Goal: Task Accomplishment & Management: Manage account settings

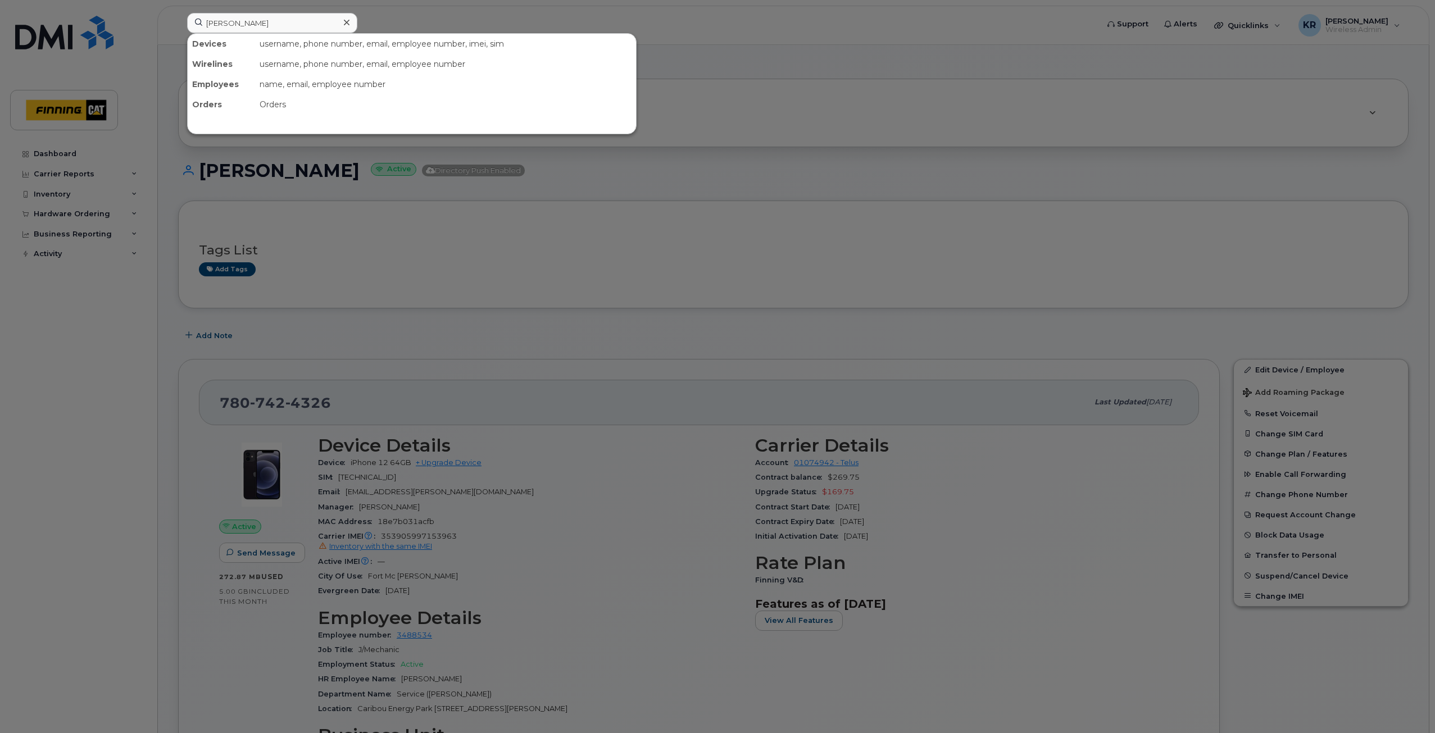
scroll to position [169, 0]
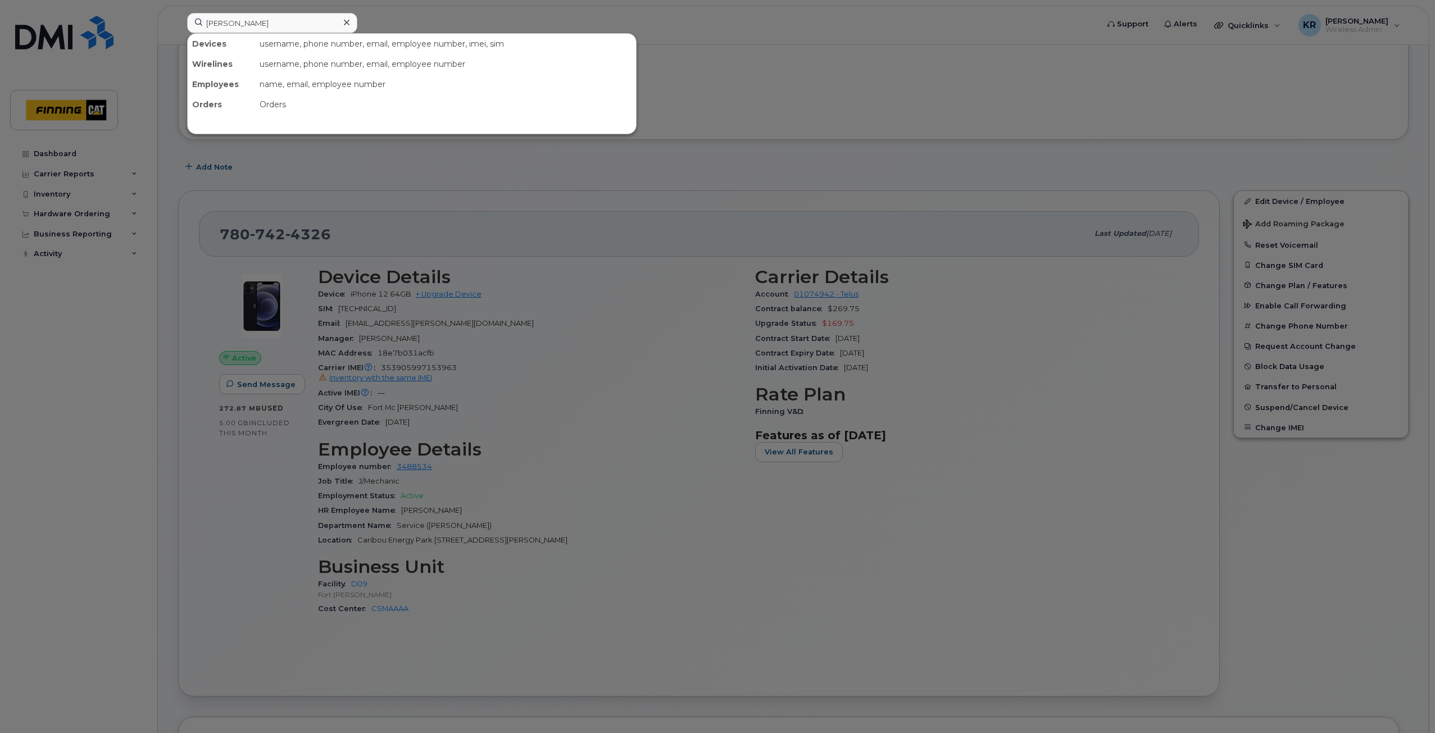
type input "[PERSON_NAME]"
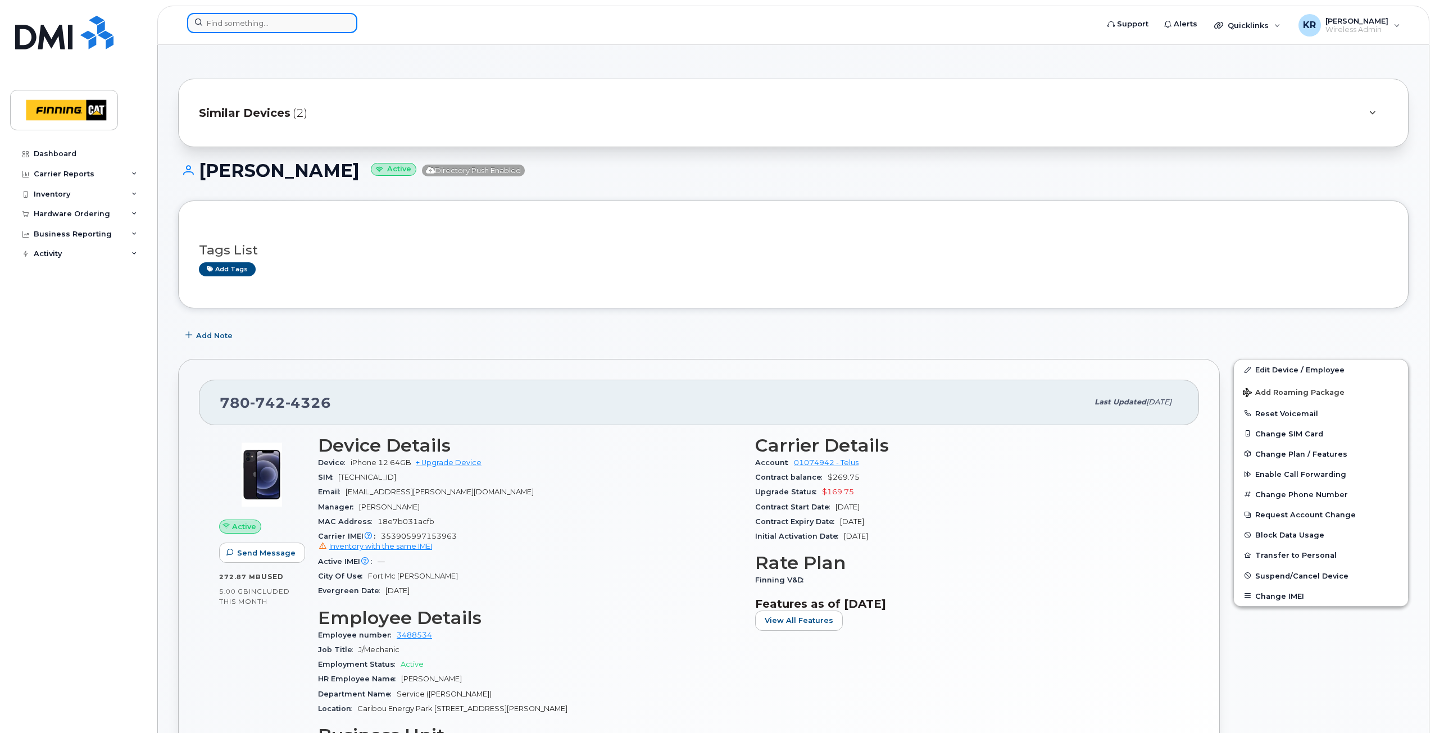
click at [246, 19] on input at bounding box center [272, 23] width 170 height 20
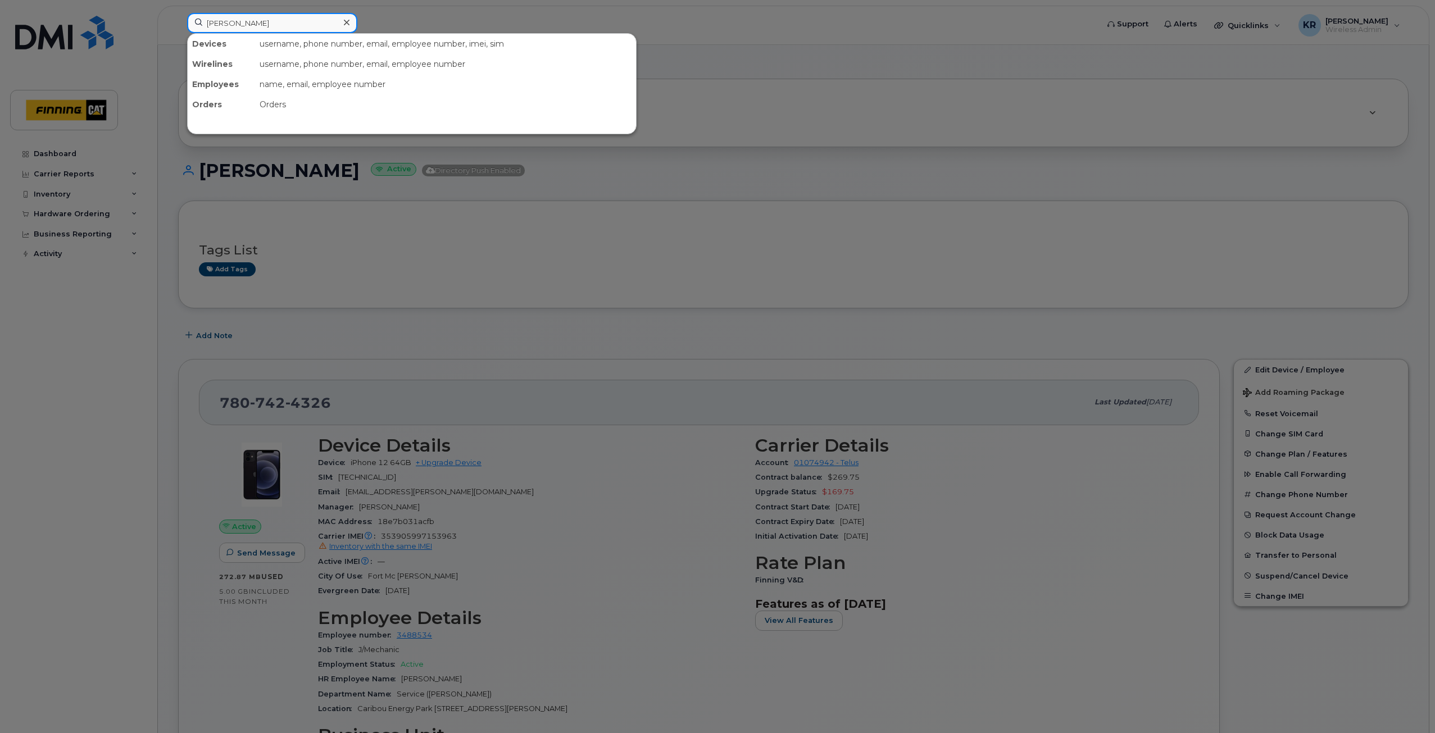
type input "sandy denham"
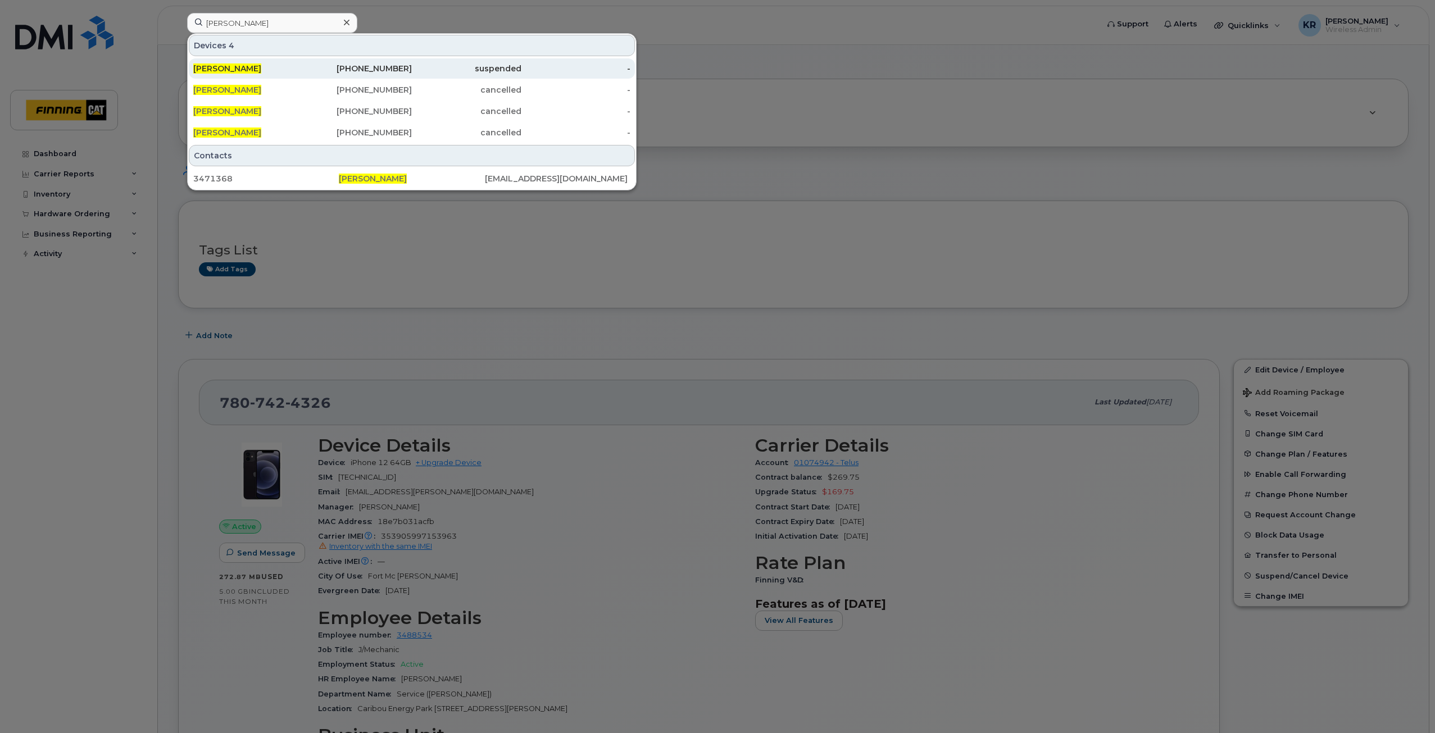
click at [402, 66] on div "780-690-7665" at bounding box center [358, 68] width 110 height 11
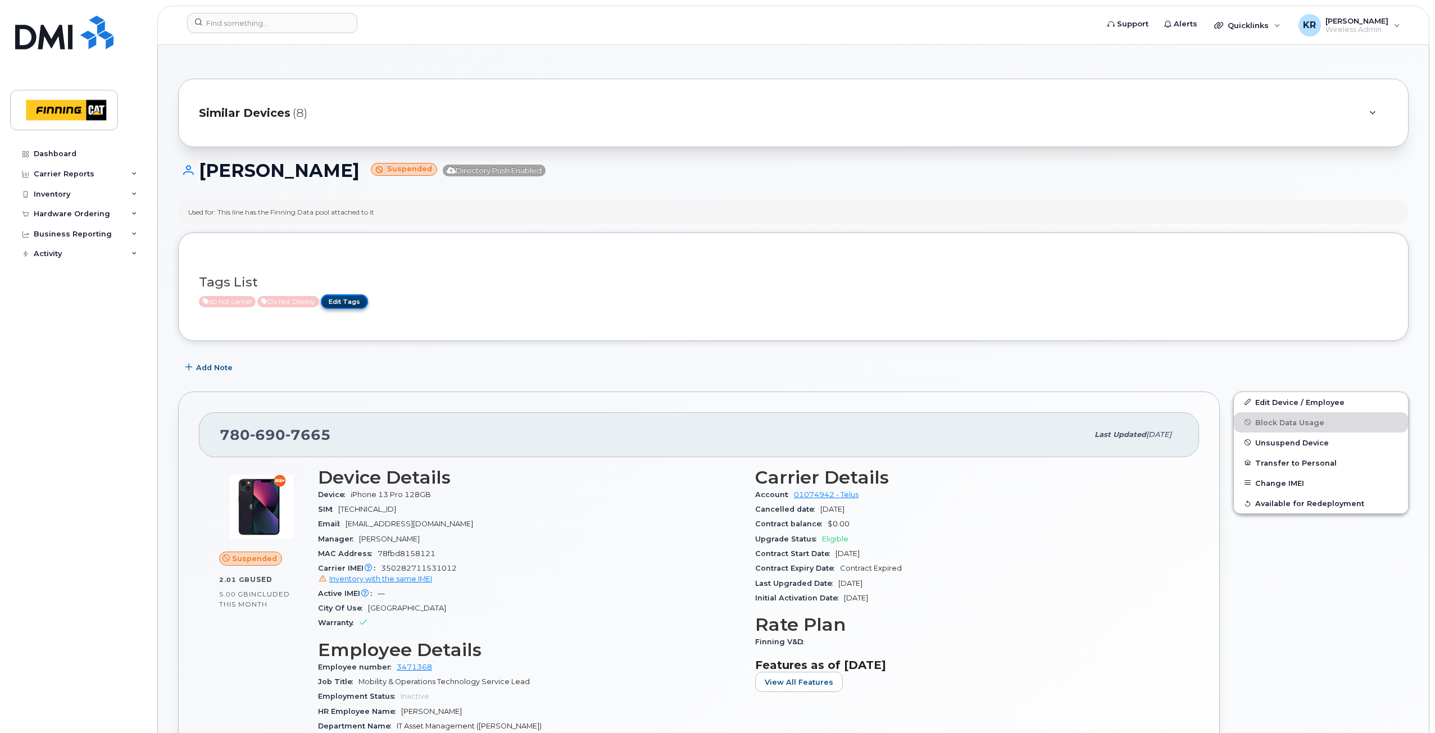
click at [356, 303] on link "Edit Tags" at bounding box center [344, 301] width 47 height 14
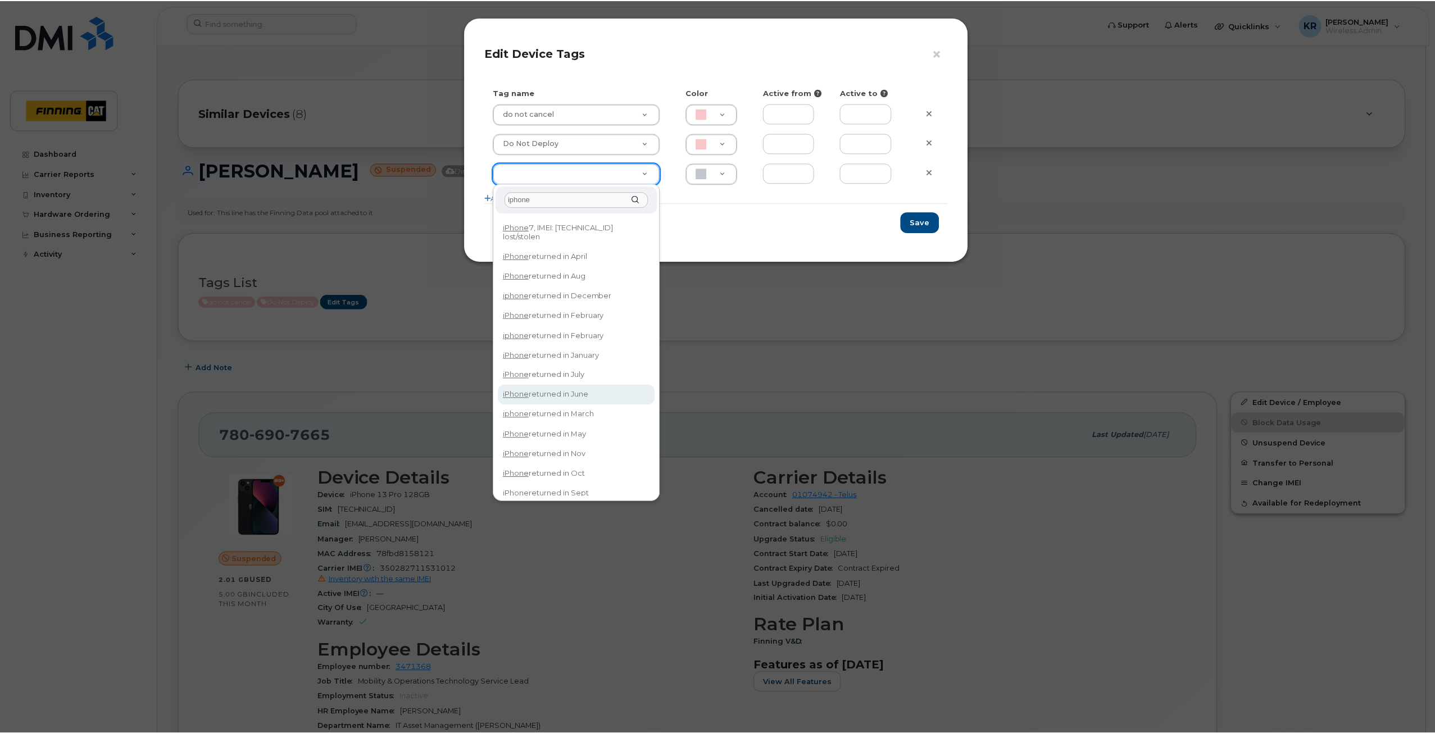
scroll to position [24, 0]
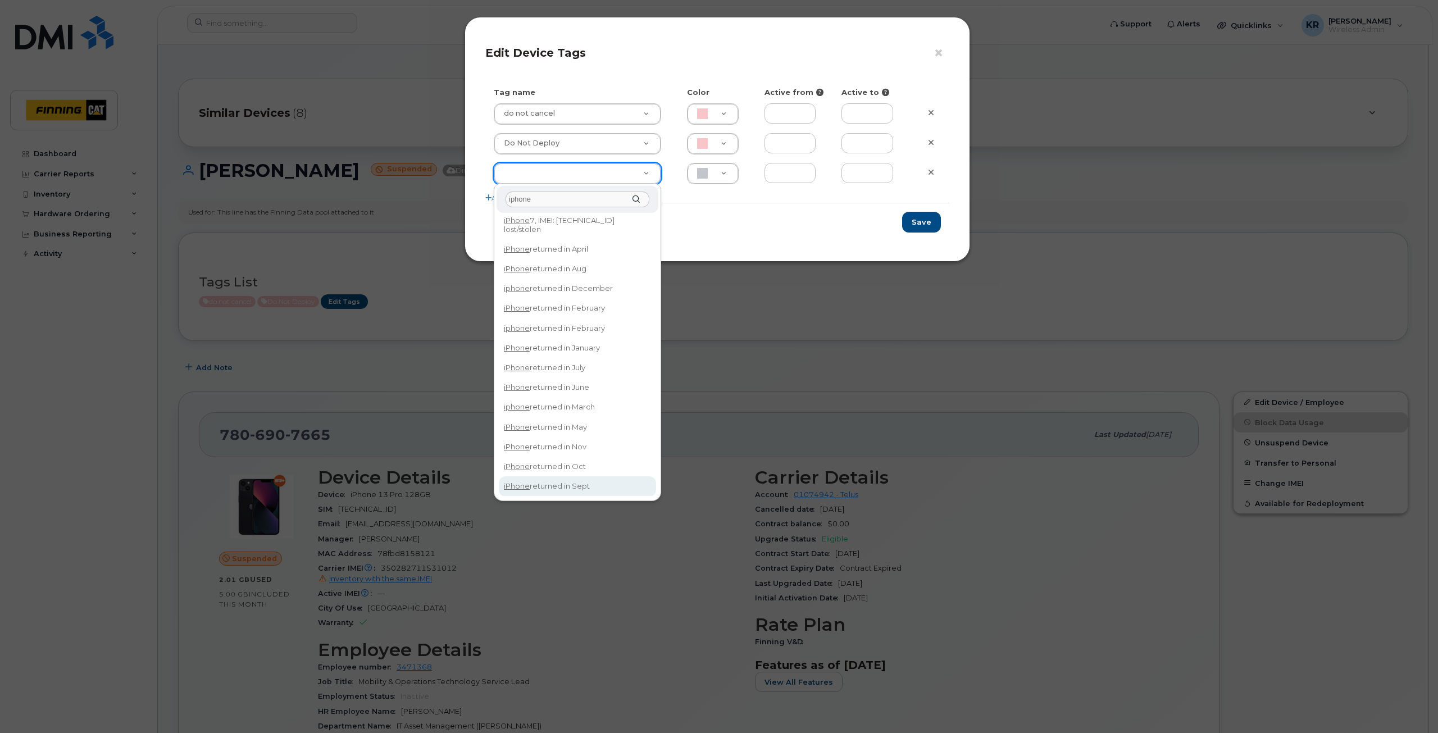
type input "iphone"
type input "iPhone returned in Sept"
type input "DFD3EE"
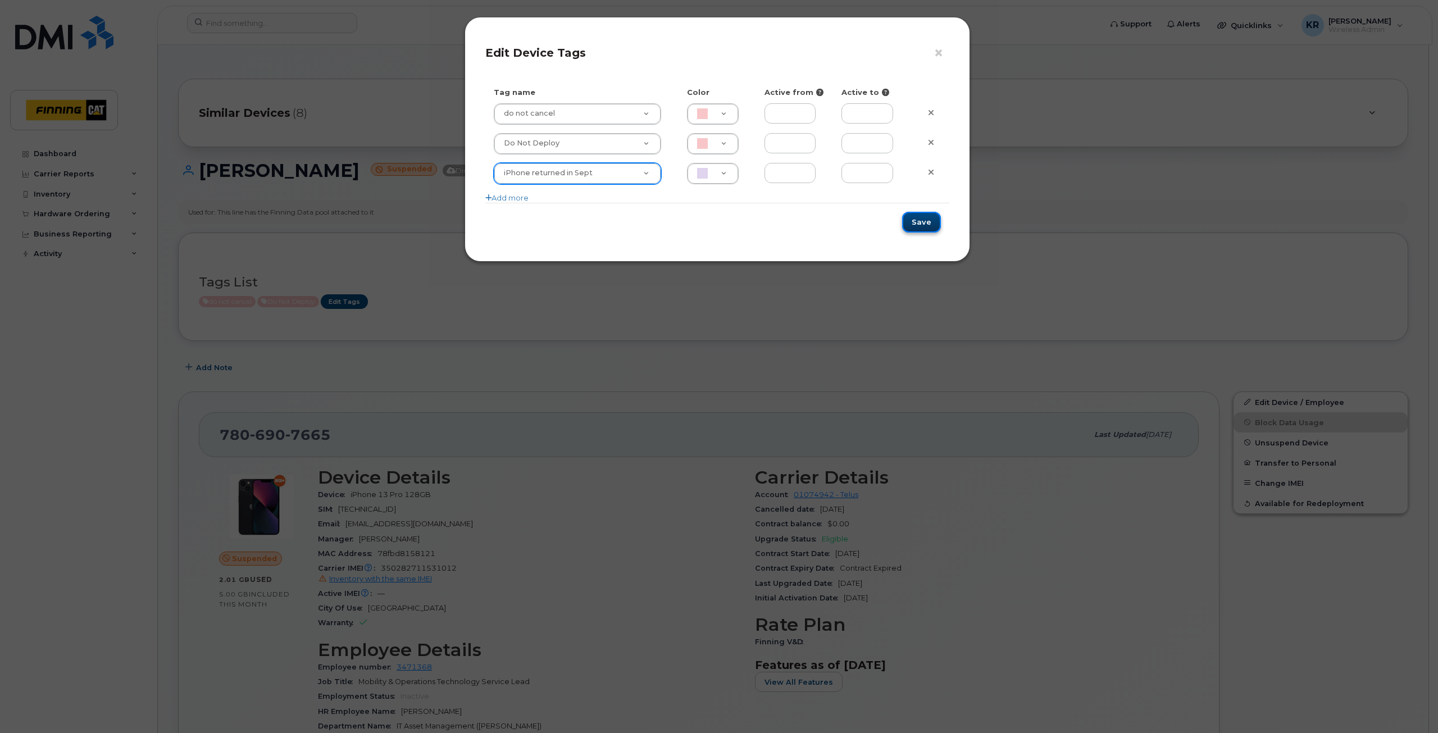
click at [919, 224] on button "Save" at bounding box center [921, 222] width 39 height 21
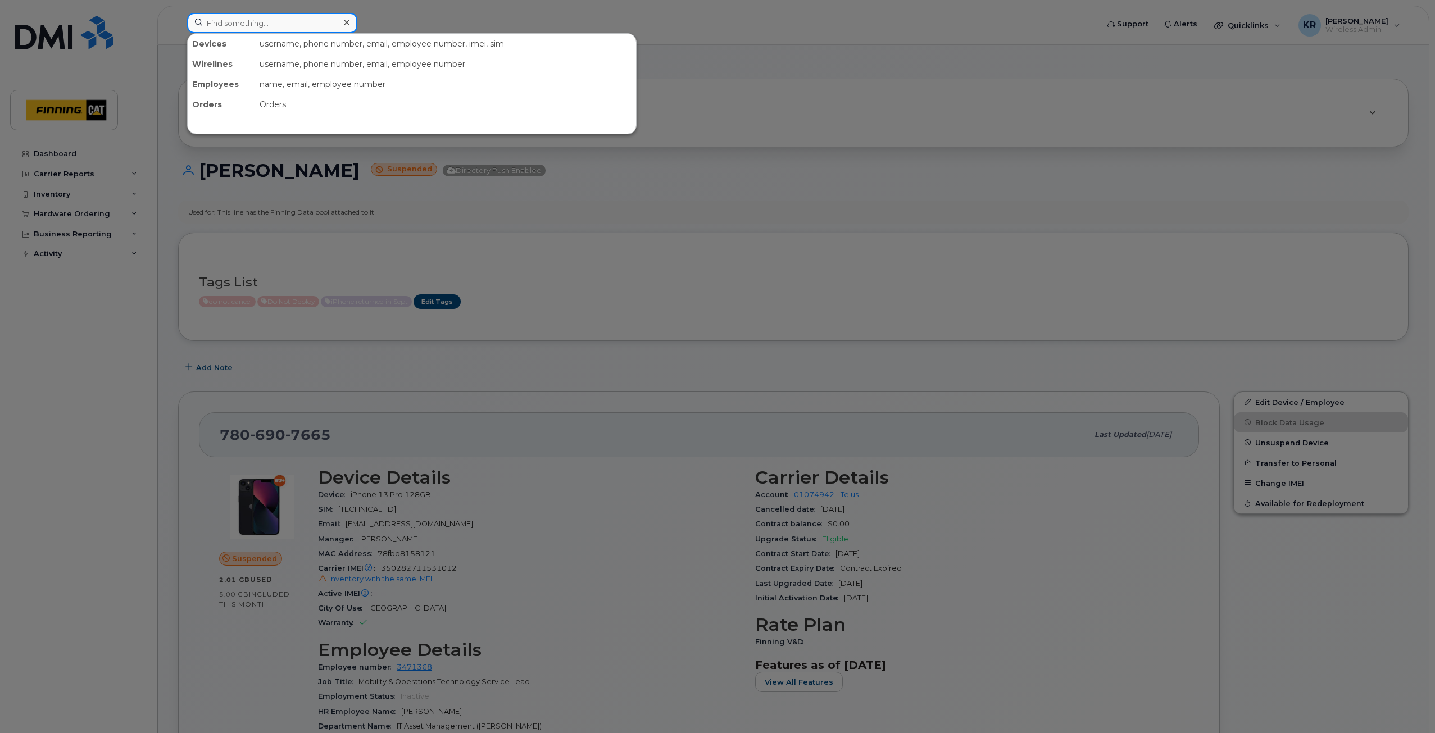
click at [236, 17] on input at bounding box center [272, 23] width 170 height 20
drag, startPoint x: 252, startPoint y: 24, endPoint x: 181, endPoint y: 19, distance: 71.0
click at [181, 19] on div "glen kozak No results" at bounding box center [638, 25] width 921 height 25
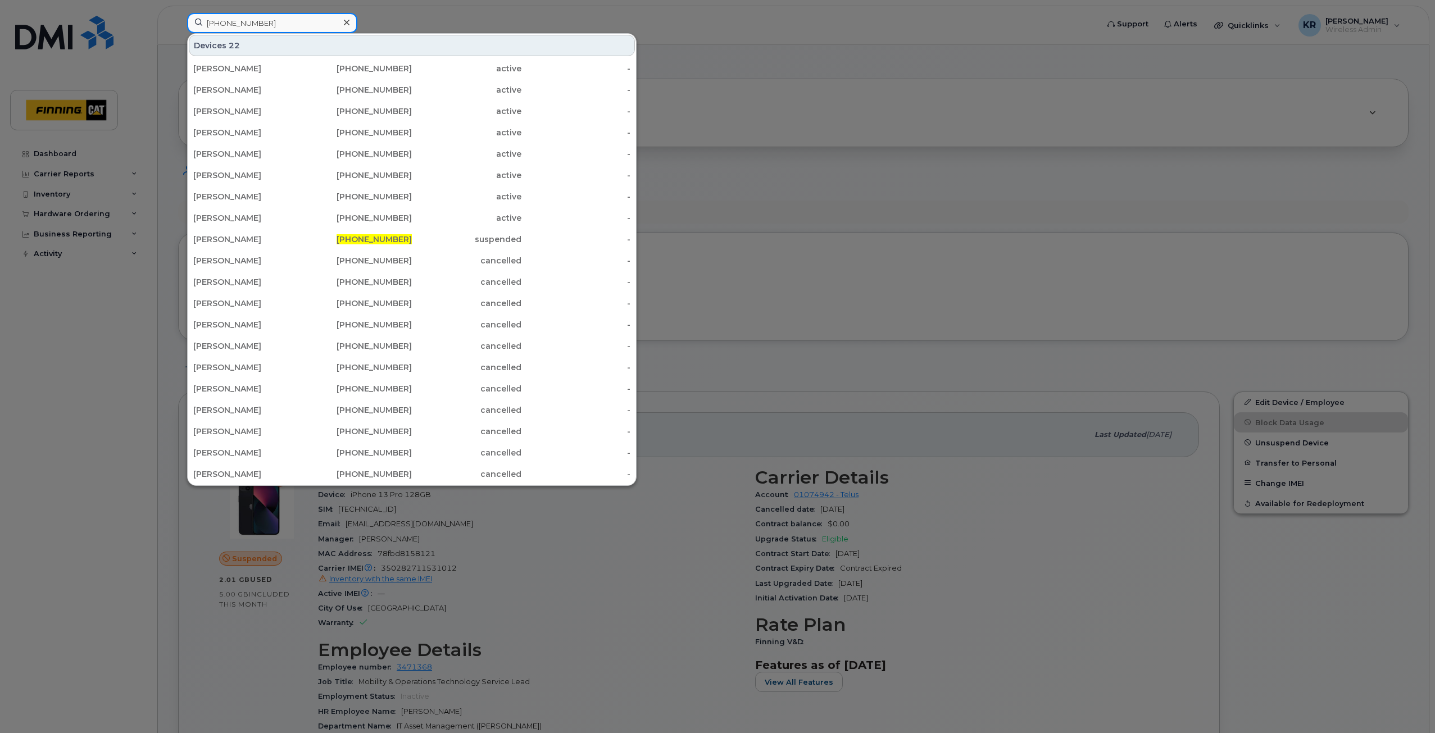
type input "780-668-5030"
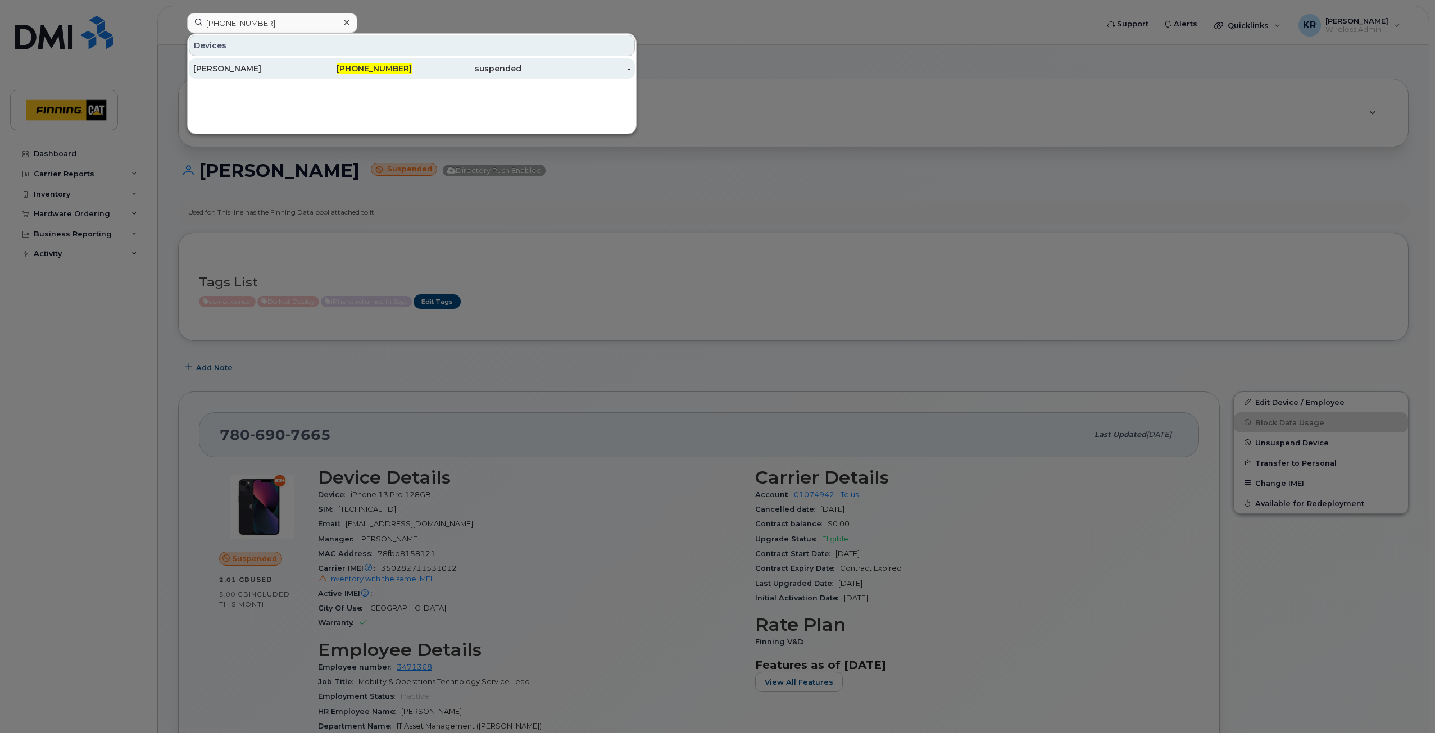
click at [370, 67] on span "780-668-5030" at bounding box center [374, 68] width 75 height 10
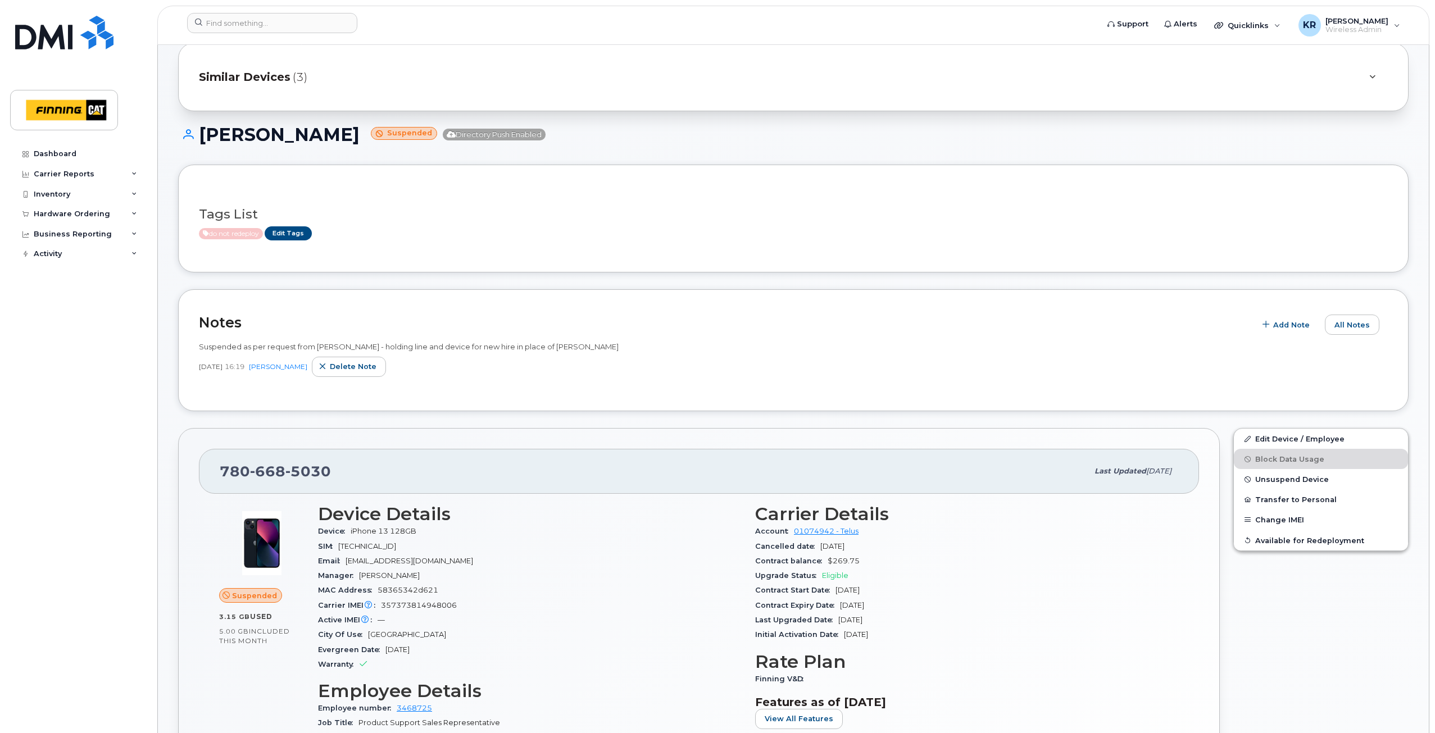
scroll to position [56, 0]
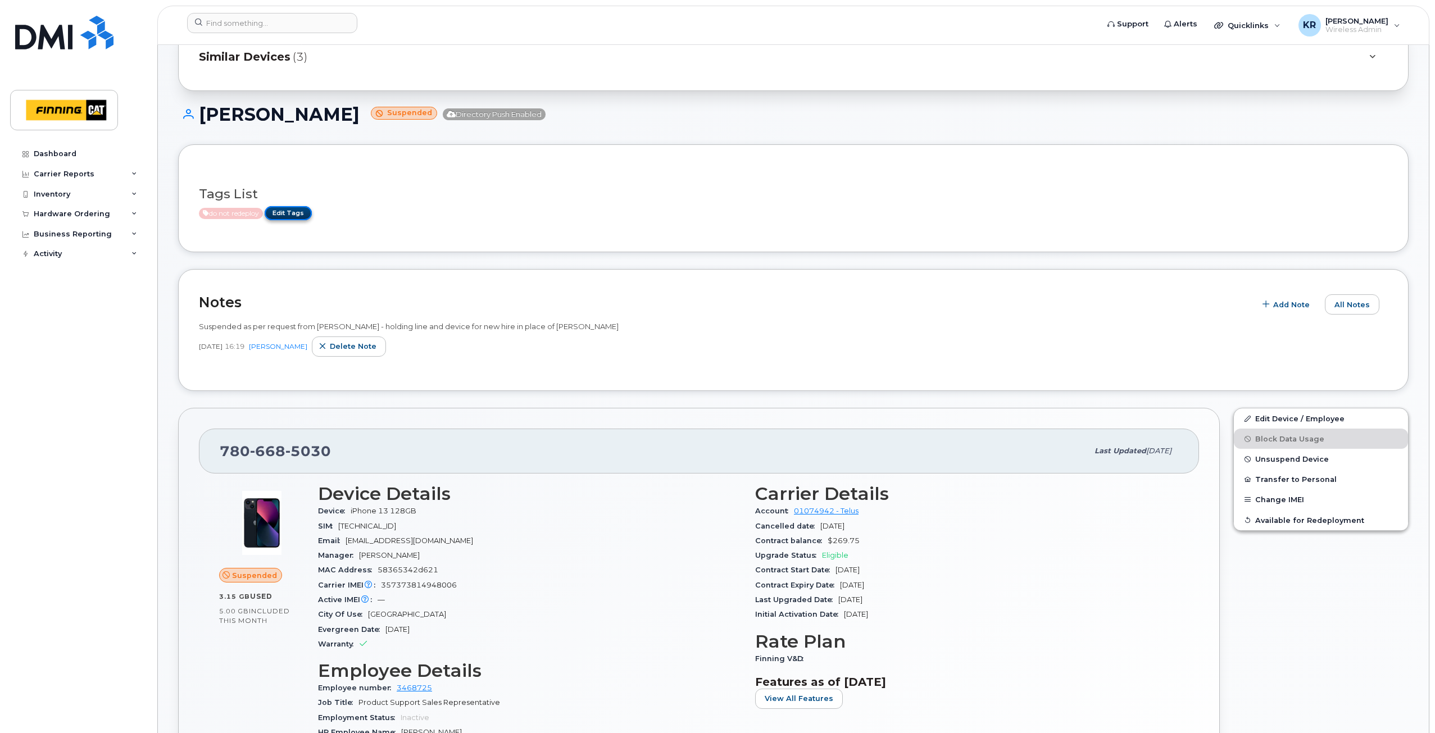
click at [294, 214] on link "Edit Tags" at bounding box center [288, 213] width 47 height 14
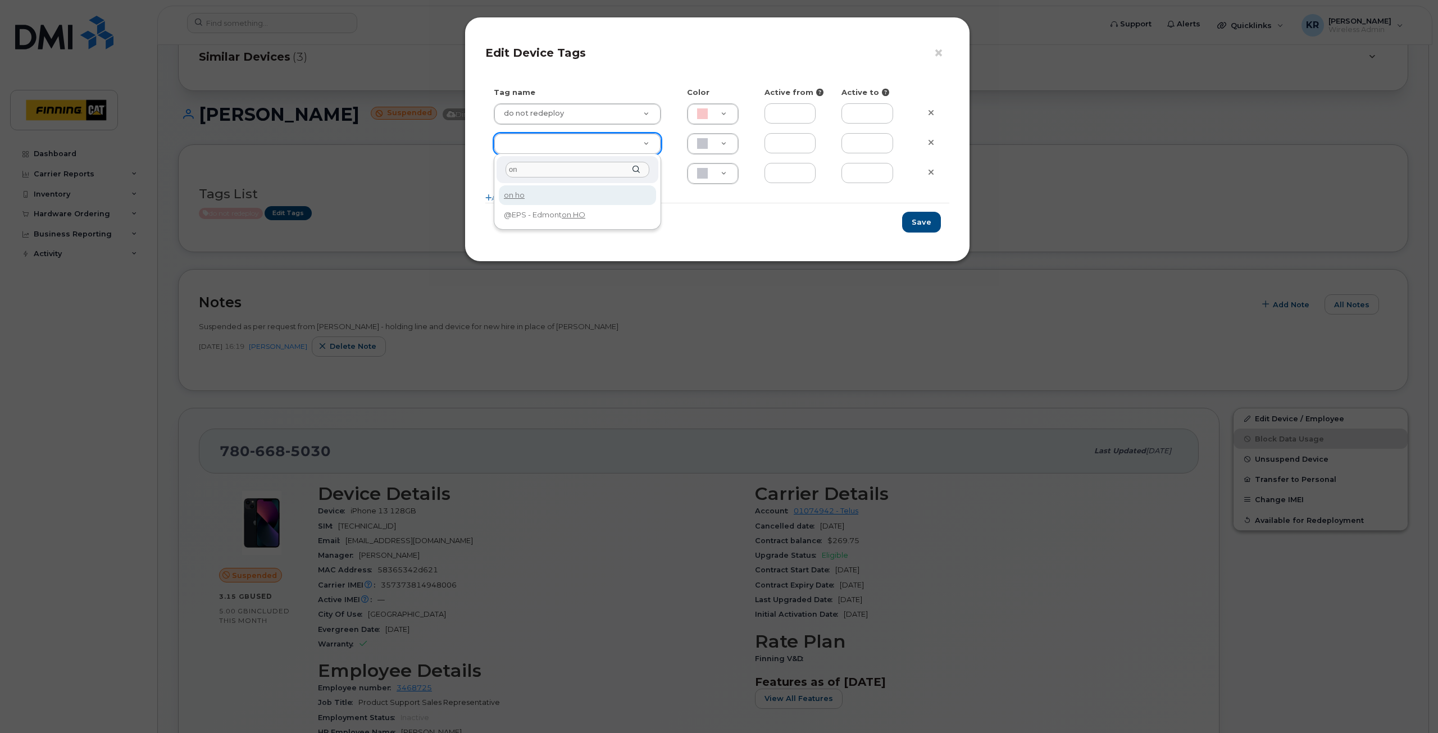
type input "o"
type input "hold"
type input "Hold for new Hire"
type input "CAF0F6"
type input "held at Simplex"
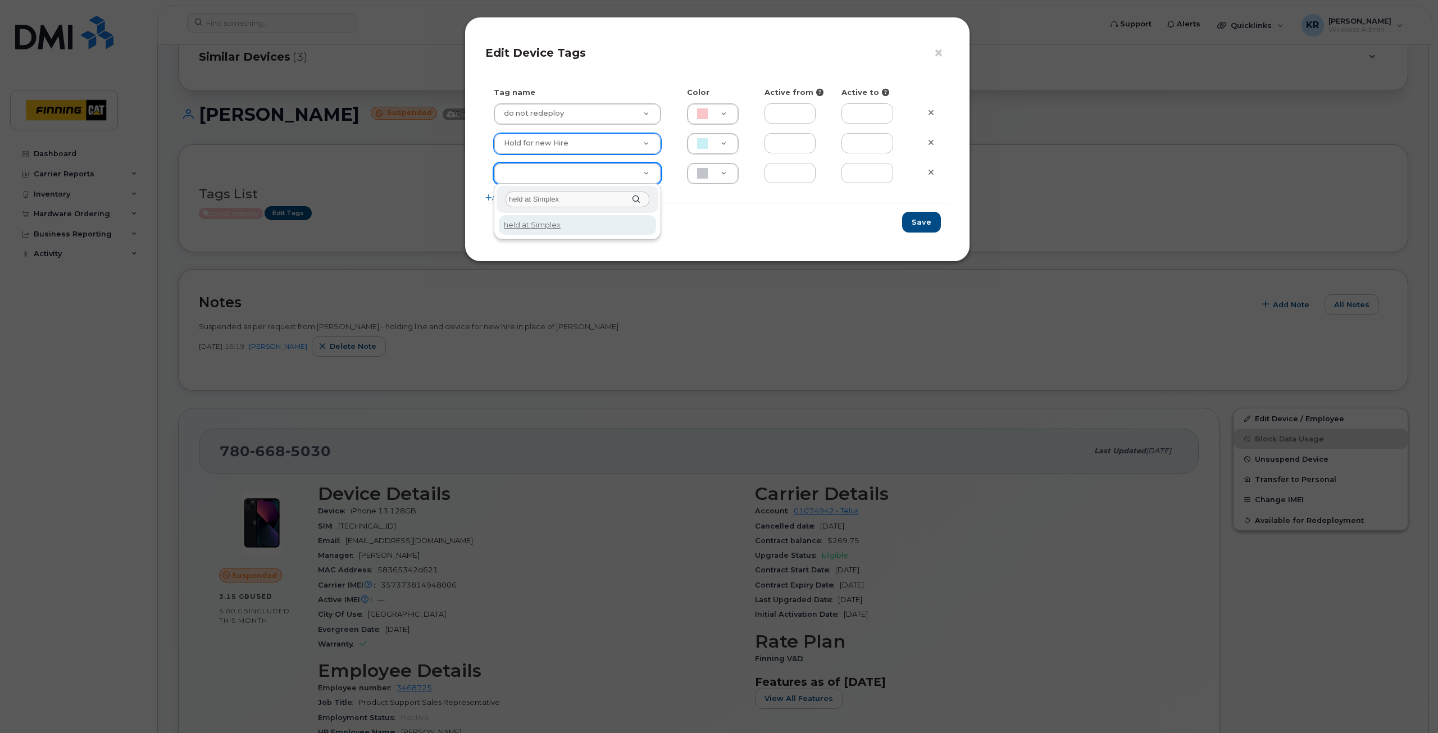
type input "held at Simplex"
click at [924, 222] on button "Save" at bounding box center [921, 222] width 39 height 21
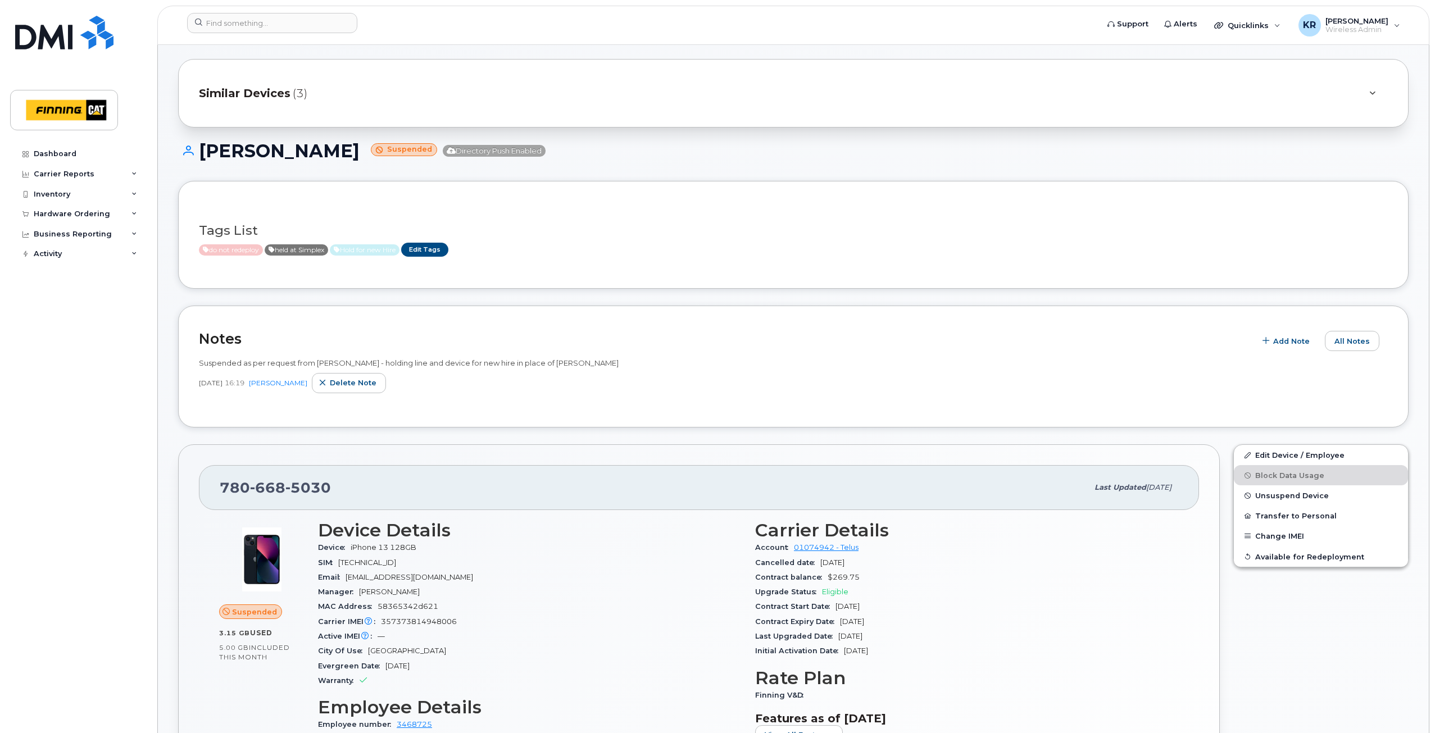
scroll to position [0, 0]
